Goal: Task Accomplishment & Management: Use online tool/utility

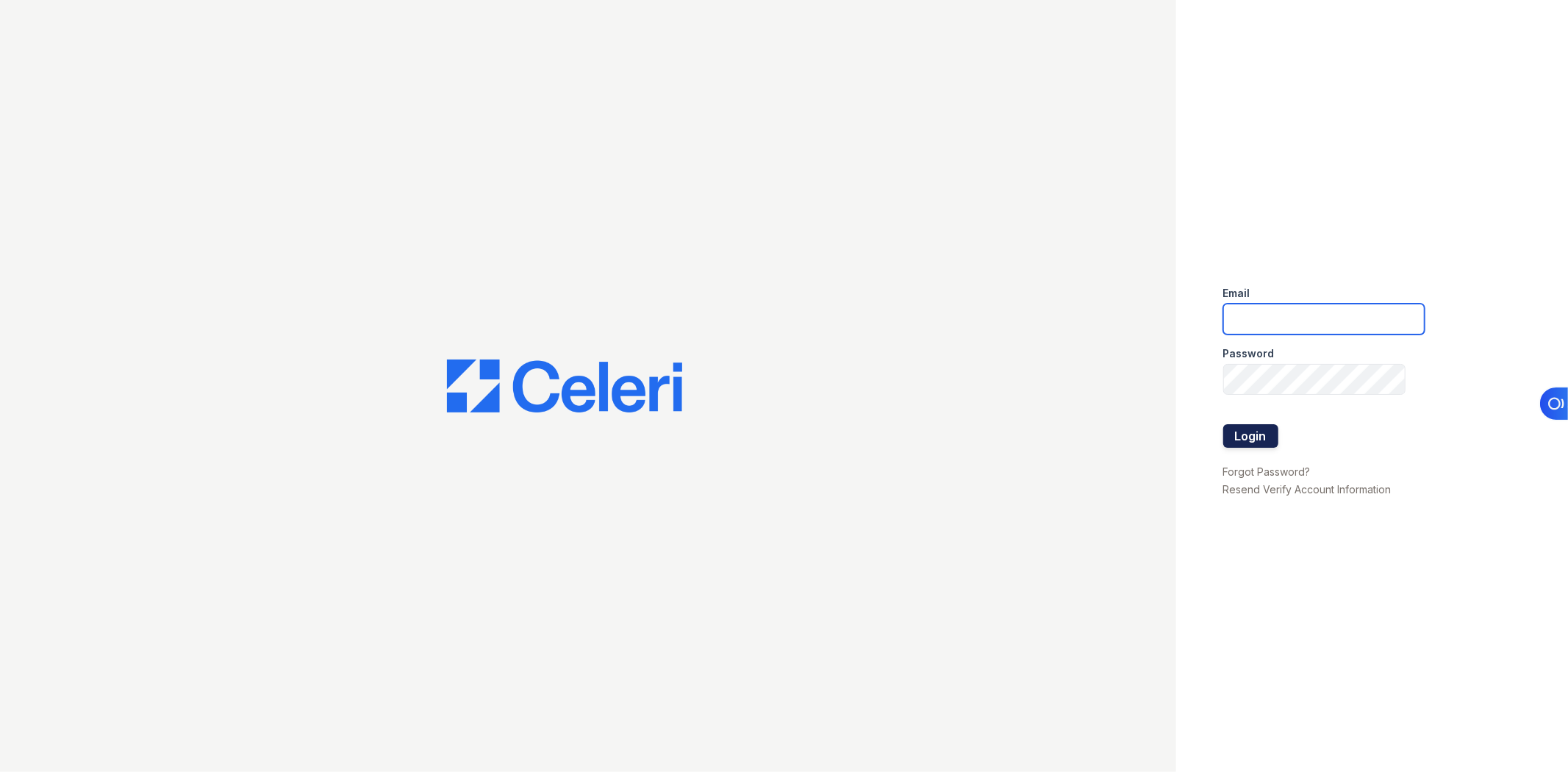
type input "[EMAIL_ADDRESS][DOMAIN_NAME]"
click at [1263, 432] on button "Login" at bounding box center [1250, 436] width 55 height 23
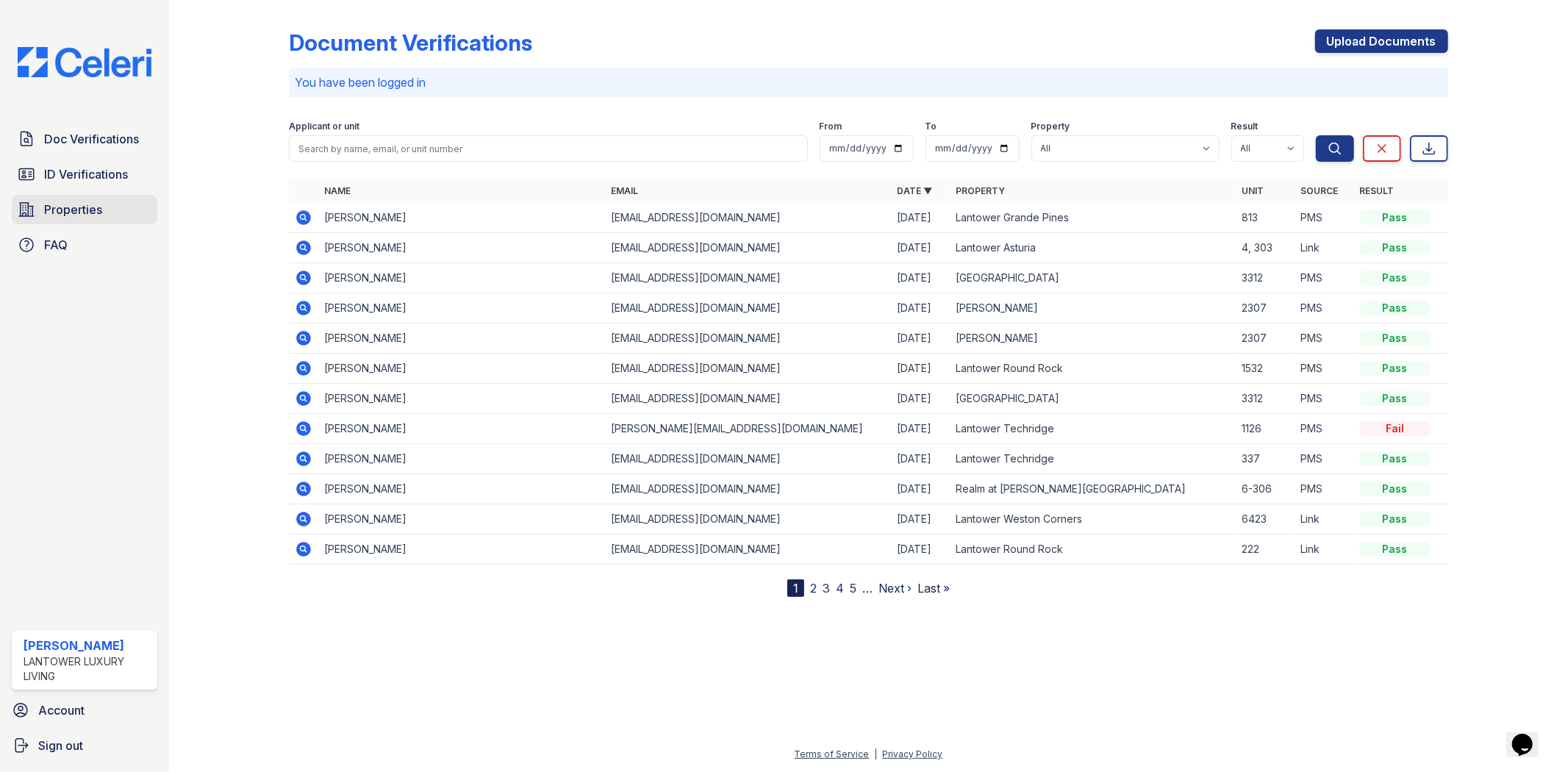
click at [46, 209] on span "Properties" at bounding box center [73, 209] width 58 height 18
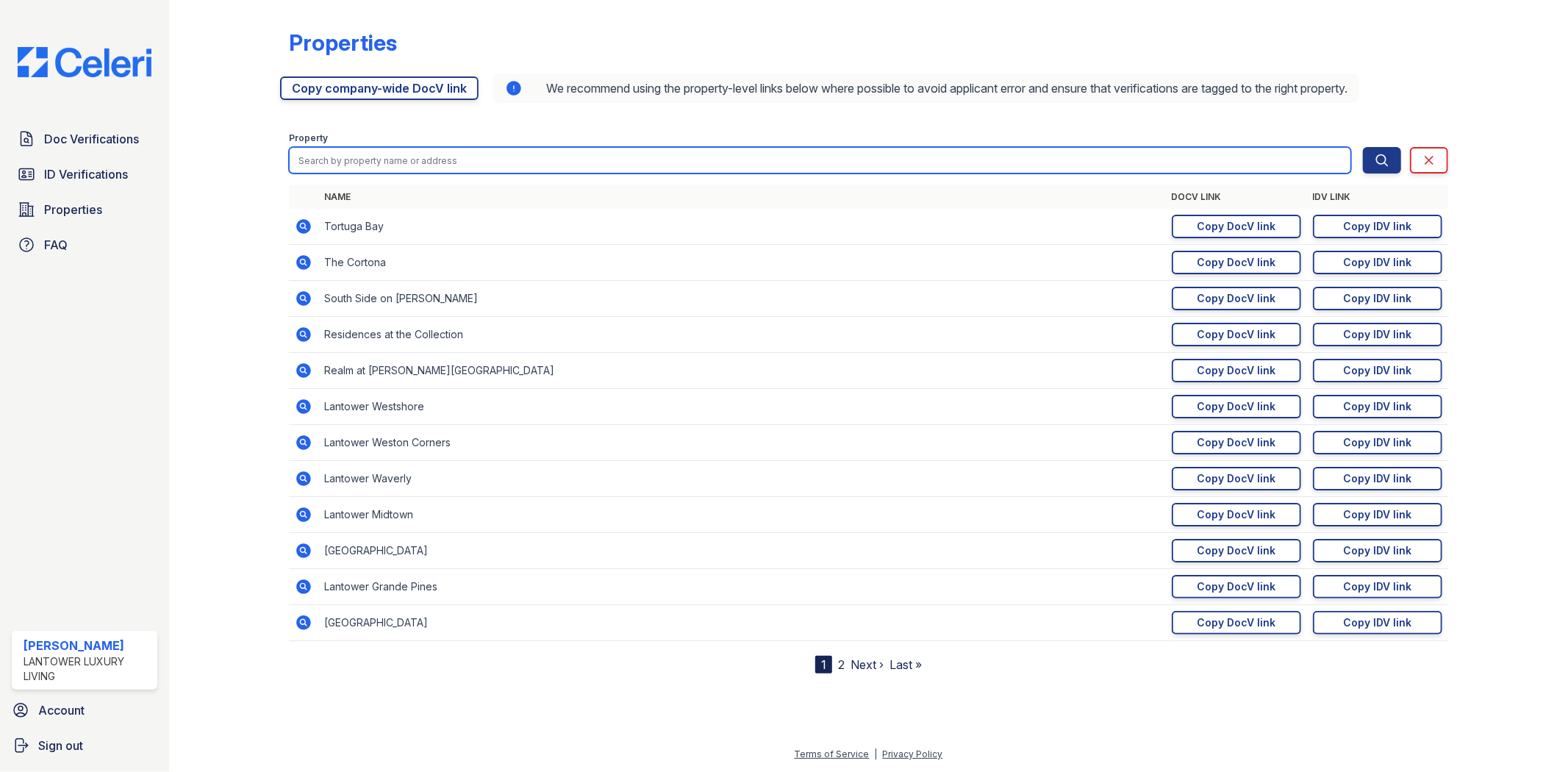
click at [405, 166] on input "search" at bounding box center [820, 160] width 1061 height 26
type input "edg"
click at [1363, 147] on button "Search" at bounding box center [1382, 160] width 38 height 26
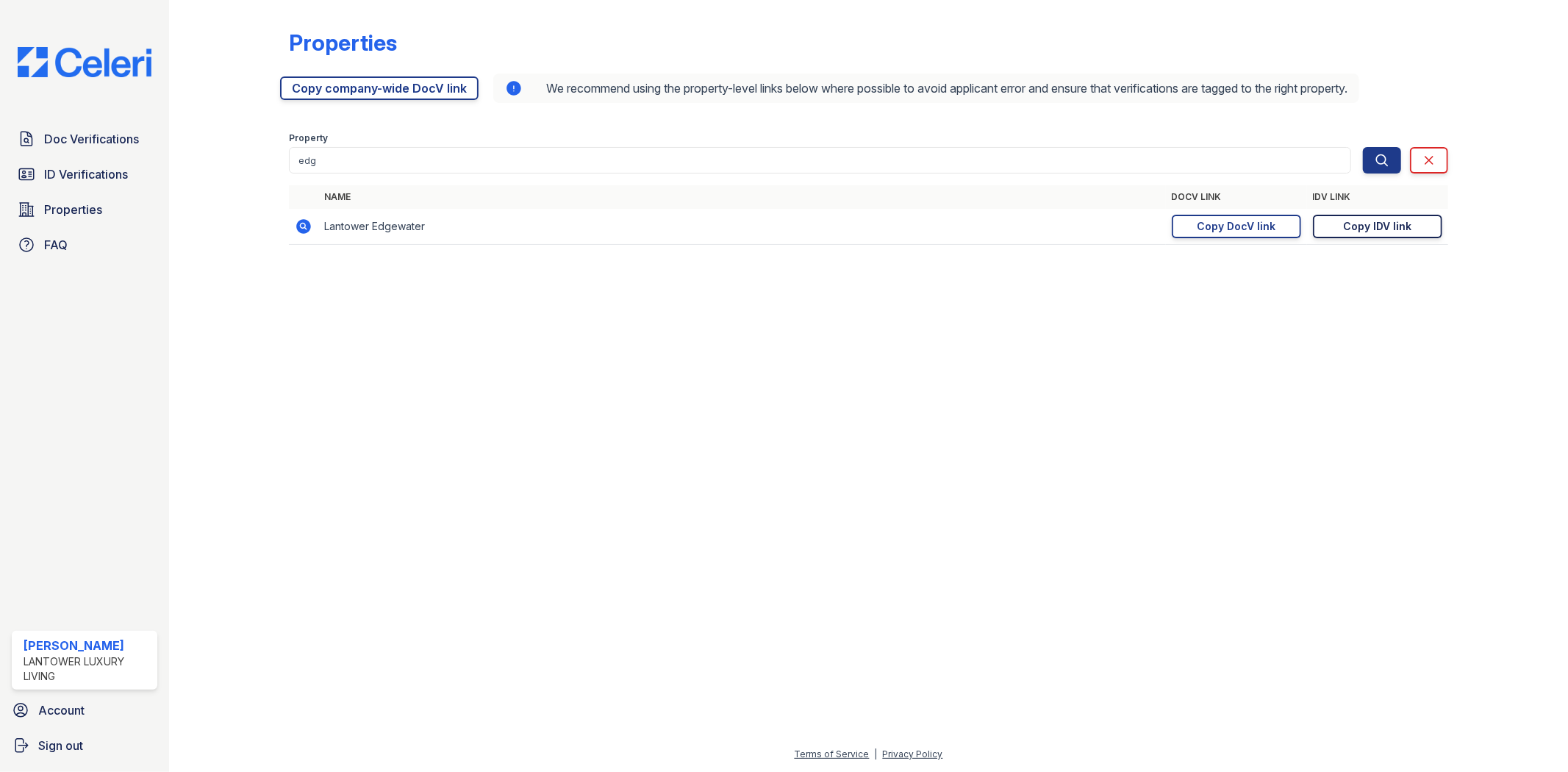
click at [1343, 224] on link "Copy IDV link Copy link" at bounding box center [1377, 226] width 129 height 23
click at [1324, 217] on link "Copy IDV link Copy link" at bounding box center [1377, 226] width 129 height 23
